Goal: Task Accomplishment & Management: Manage account settings

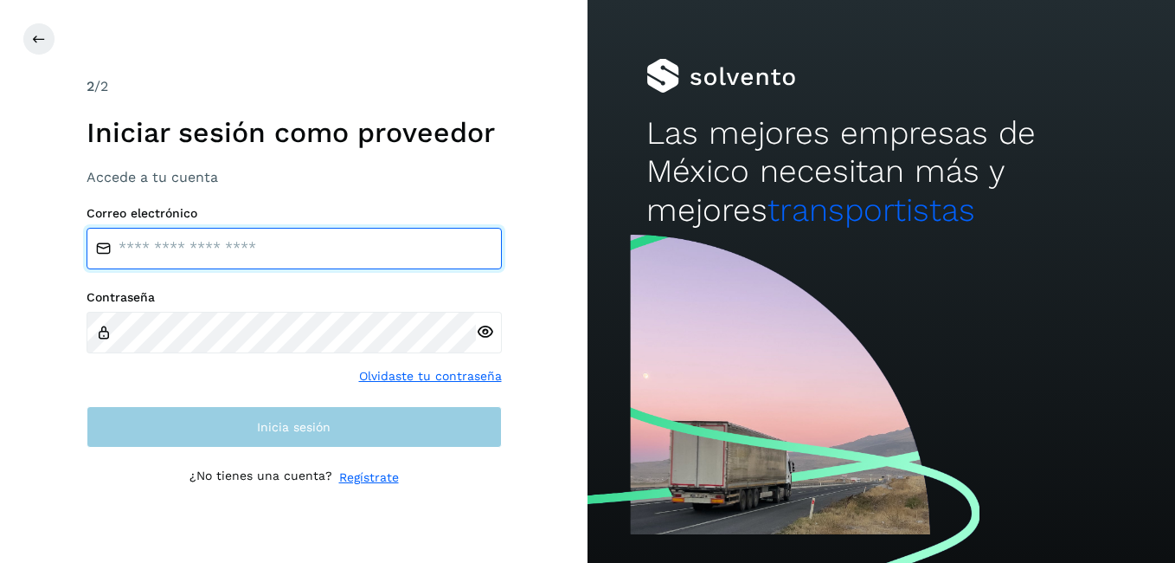
type input "**********"
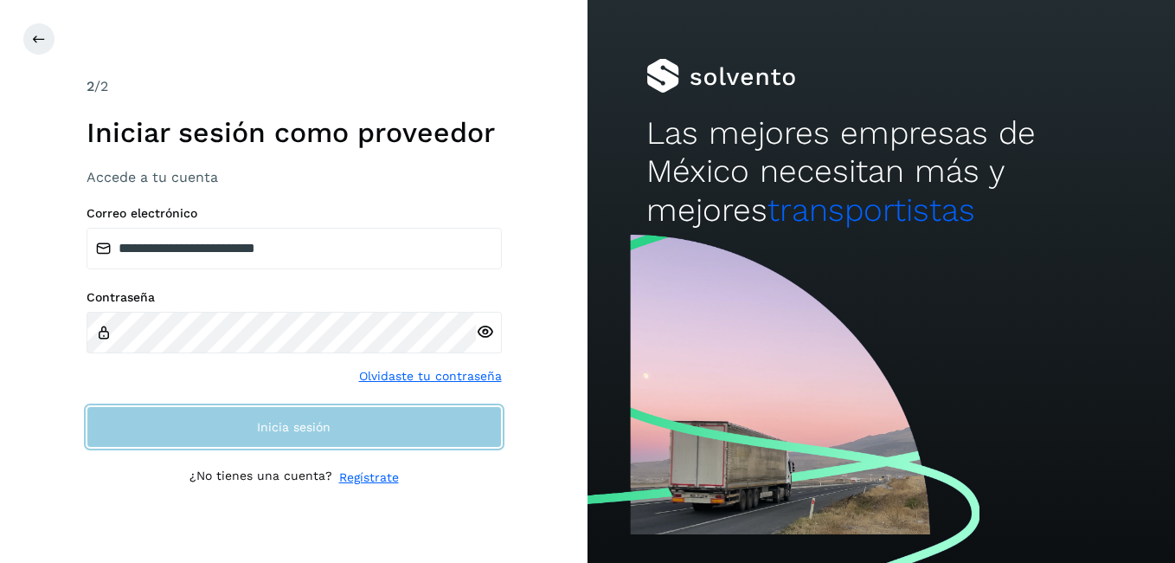
click at [303, 429] on span "Inicia sesión" at bounding box center [294, 427] width 74 height 12
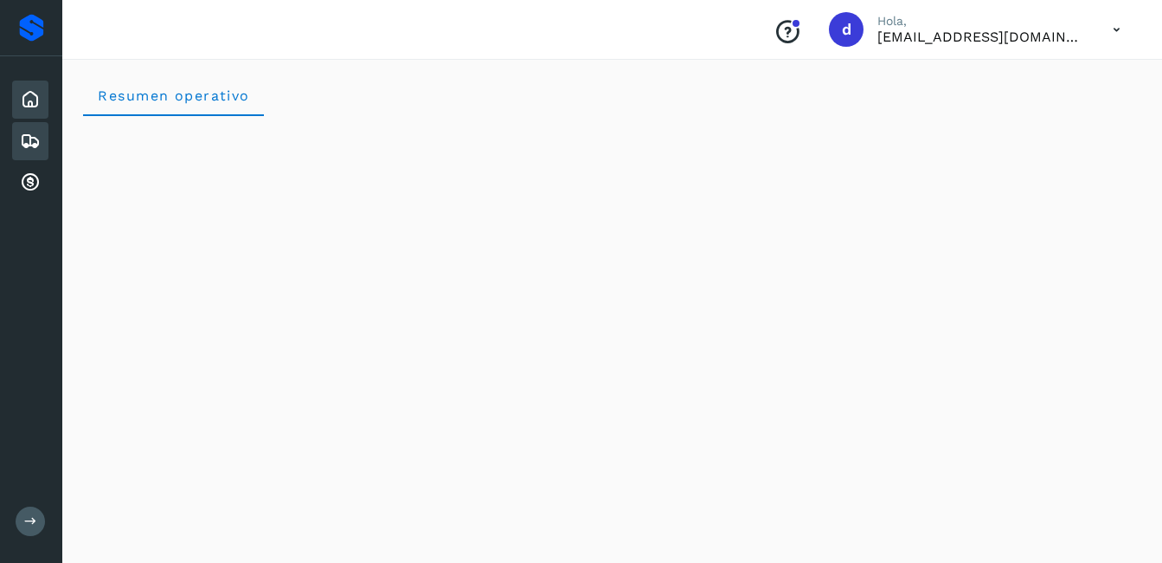
click at [20, 139] on icon at bounding box center [30, 141] width 21 height 21
click at [34, 84] on div "Inicio" at bounding box center [30, 99] width 36 height 38
click at [36, 141] on icon at bounding box center [30, 141] width 21 height 21
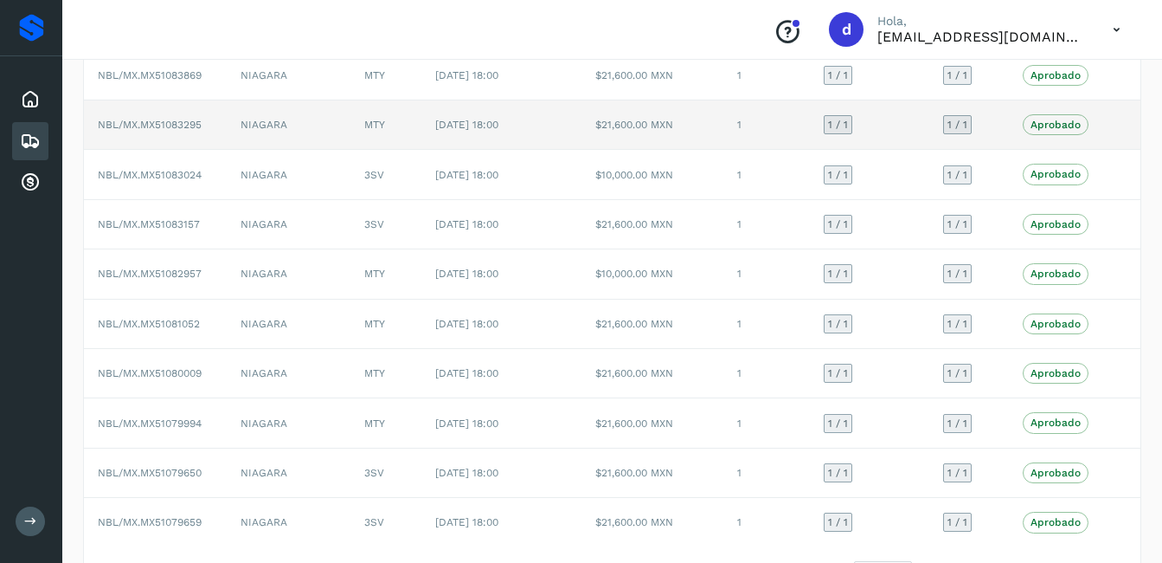
scroll to position [173, 0]
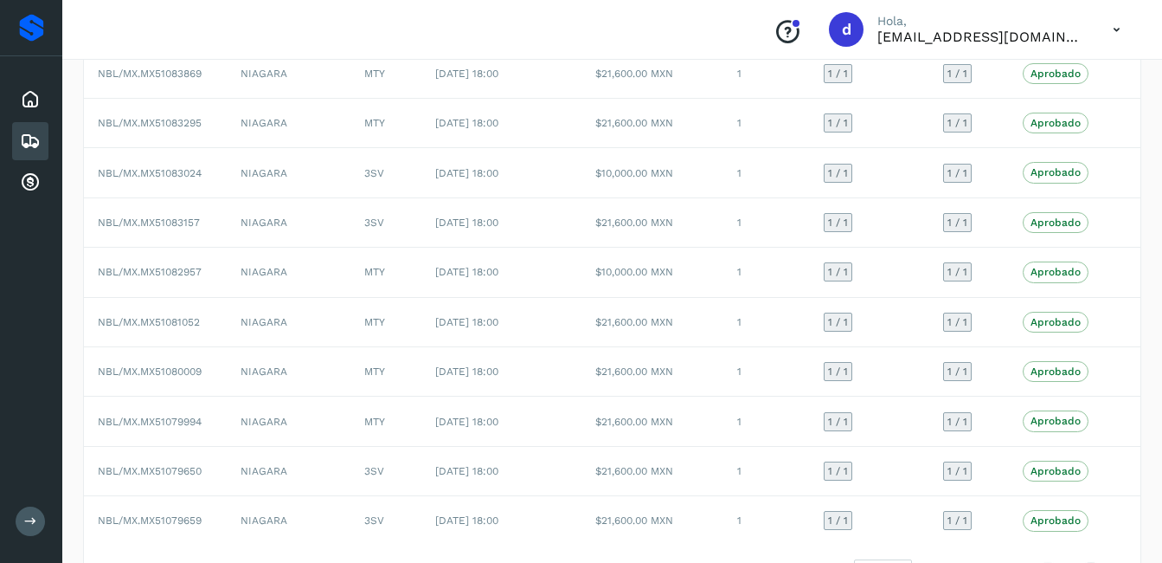
click at [44, 145] on div "Embarques" at bounding box center [30, 141] width 36 height 38
click at [38, 142] on icon at bounding box center [30, 141] width 21 height 21
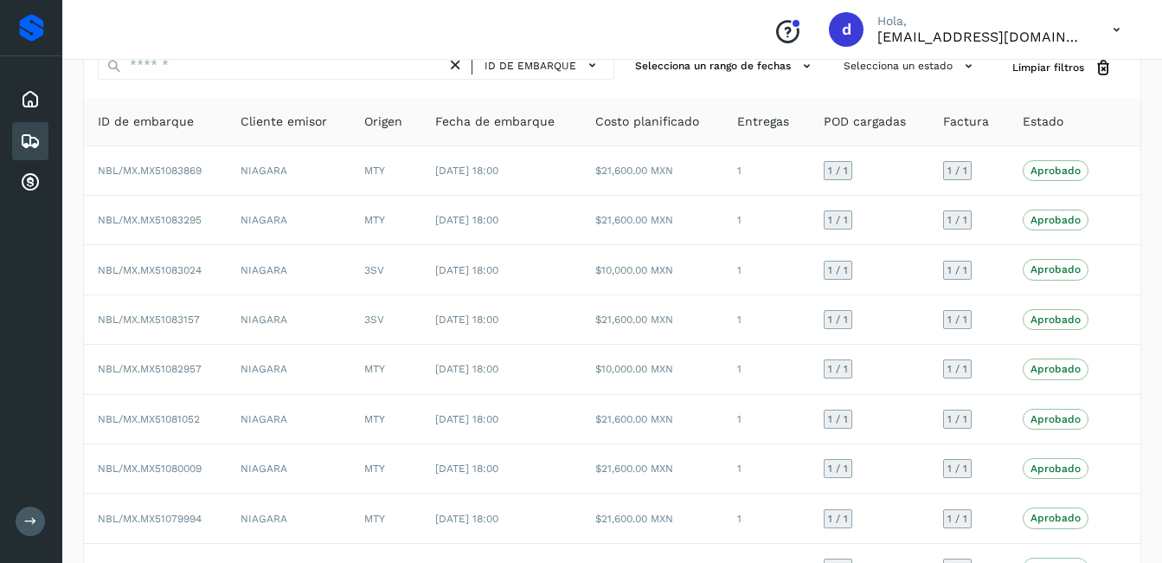
scroll to position [0, 0]
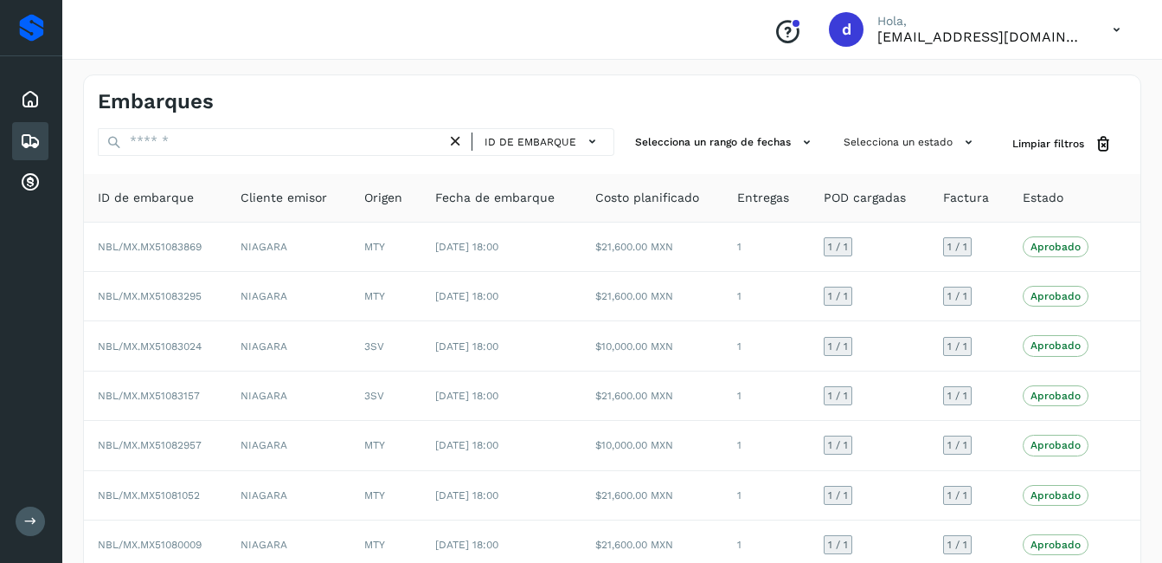
click at [22, 150] on icon at bounding box center [30, 141] width 21 height 21
click at [45, 99] on div "Inicio" at bounding box center [30, 99] width 36 height 38
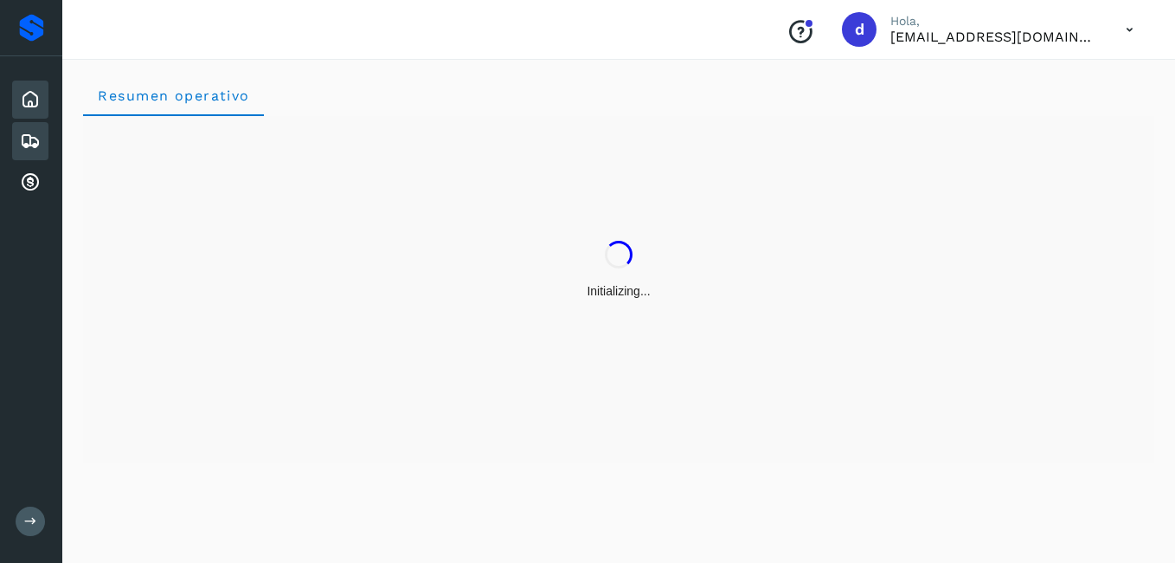
click at [27, 148] on icon at bounding box center [30, 141] width 21 height 21
